Goal: Navigation & Orientation: Find specific page/section

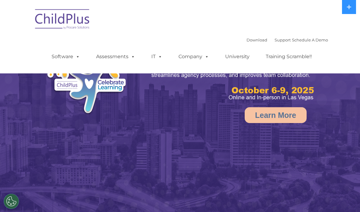
select select "MEDIUM"
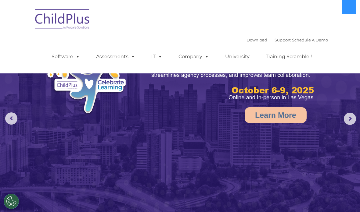
click at [348, 8] on icon at bounding box center [348, 7] width 5 height 5
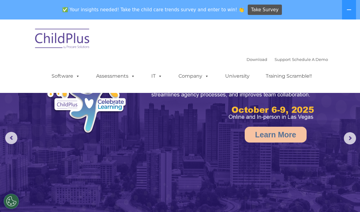
click at [79, 42] on img at bounding box center [62, 39] width 61 height 30
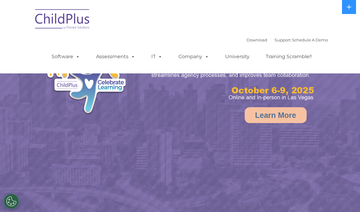
select select "MEDIUM"
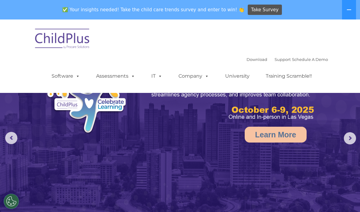
click at [349, 10] on icon at bounding box center [348, 9] width 5 height 5
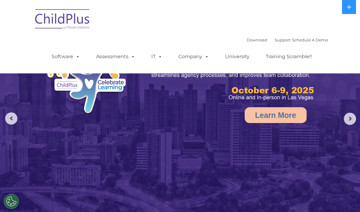
click at [77, 21] on img at bounding box center [62, 20] width 61 height 30
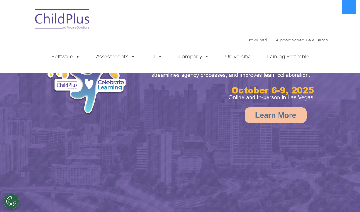
select select "MEDIUM"
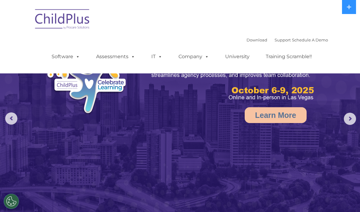
click at [203, 57] on span at bounding box center [205, 57] width 7 height 6
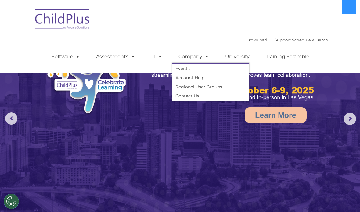
click at [128, 57] on span at bounding box center [131, 57] width 7 height 6
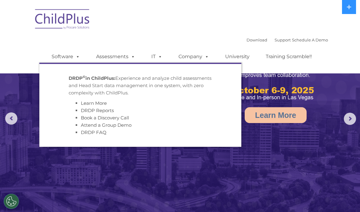
click at [156, 30] on div "Download Support | Schedule A Demo  MENU MENU Software ChildPlus: The original…" at bounding box center [180, 37] width 296 height 64
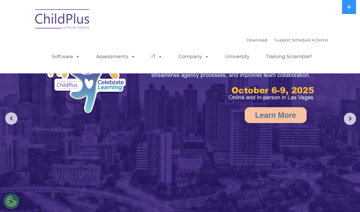
click at [82, 54] on link "Software" at bounding box center [65, 57] width 41 height 12
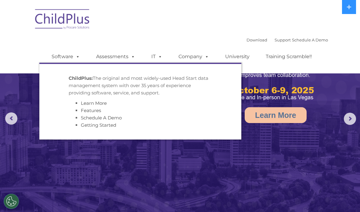
click at [186, 38] on div "Download Support | Schedule A Demo  MENU MENU Software ChildPlus: The original…" at bounding box center [183, 52] width 288 height 34
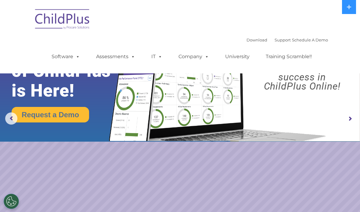
click at [247, 41] on link "Download" at bounding box center [256, 40] width 21 height 5
